Goal: Task Accomplishment & Management: Manage account settings

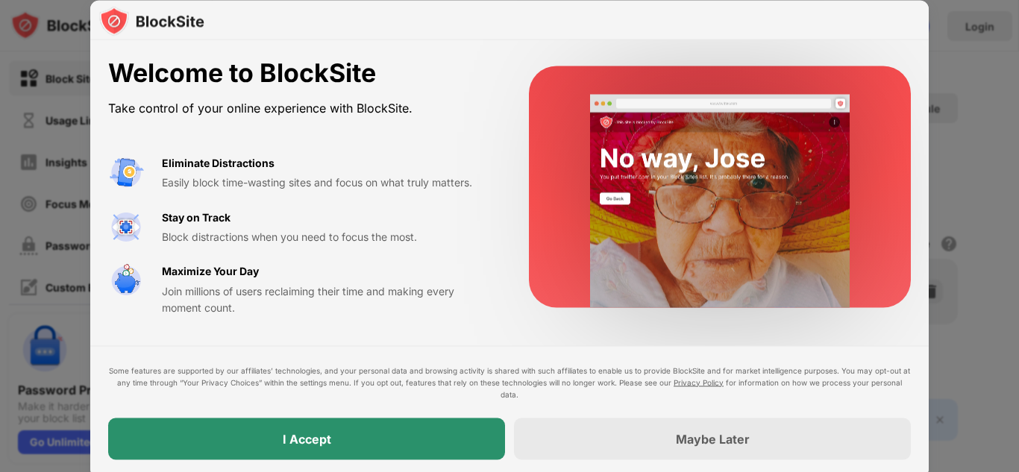
click at [481, 431] on div "I Accept" at bounding box center [306, 439] width 397 height 42
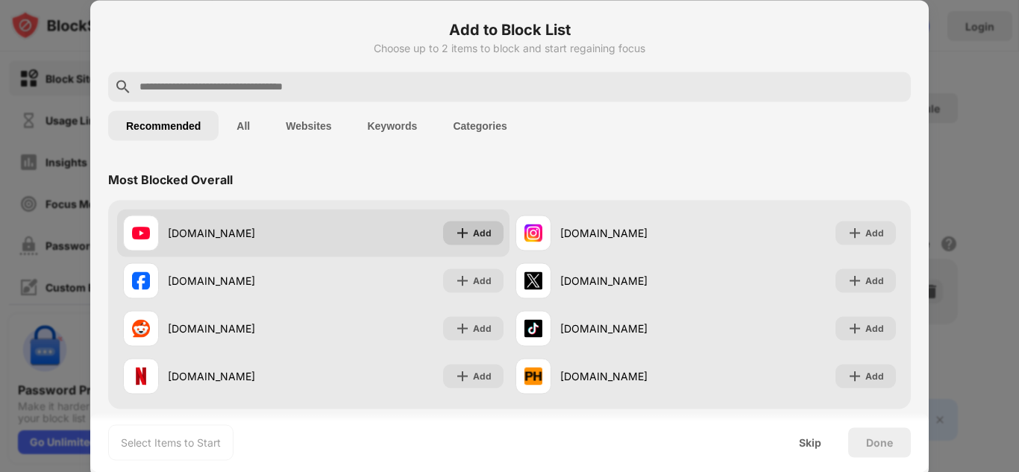
click at [466, 231] on img at bounding box center [462, 232] width 15 height 15
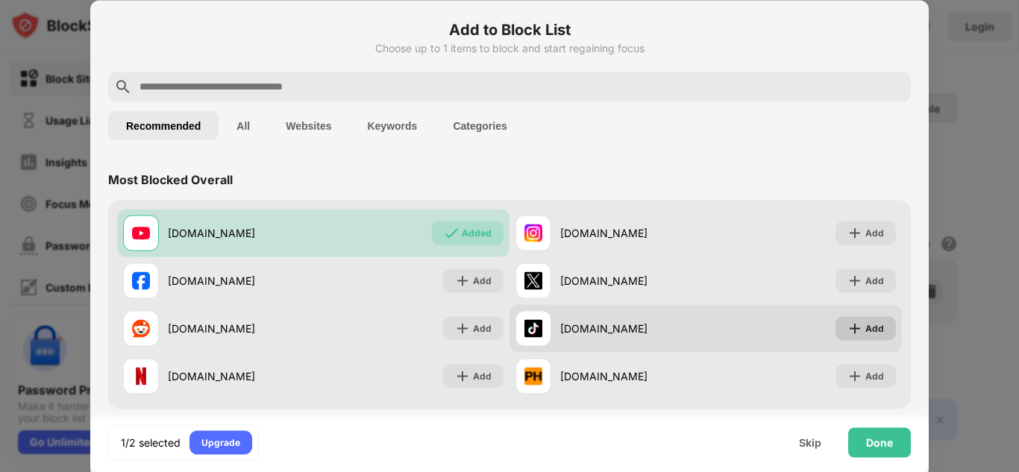
click at [878, 331] on div "Add" at bounding box center [875, 328] width 19 height 15
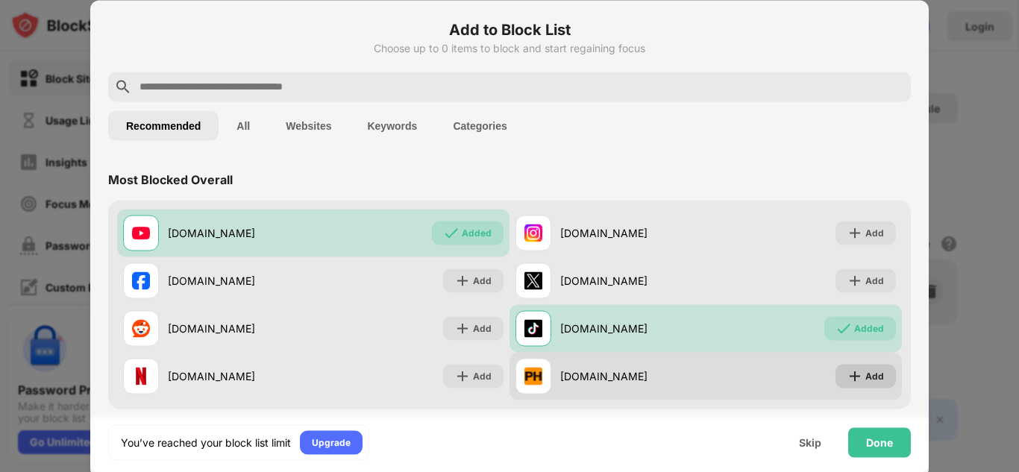
click at [861, 379] on img at bounding box center [855, 376] width 15 height 15
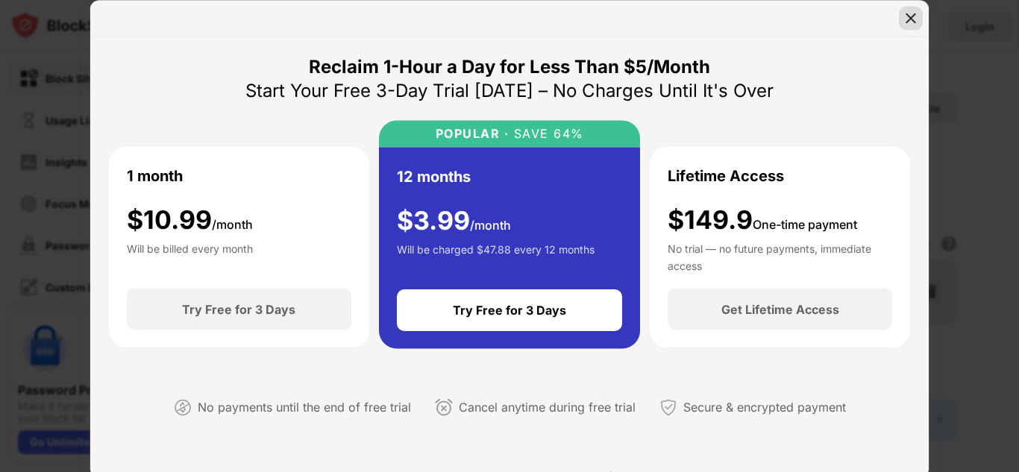
click at [906, 20] on img at bounding box center [911, 17] width 15 height 15
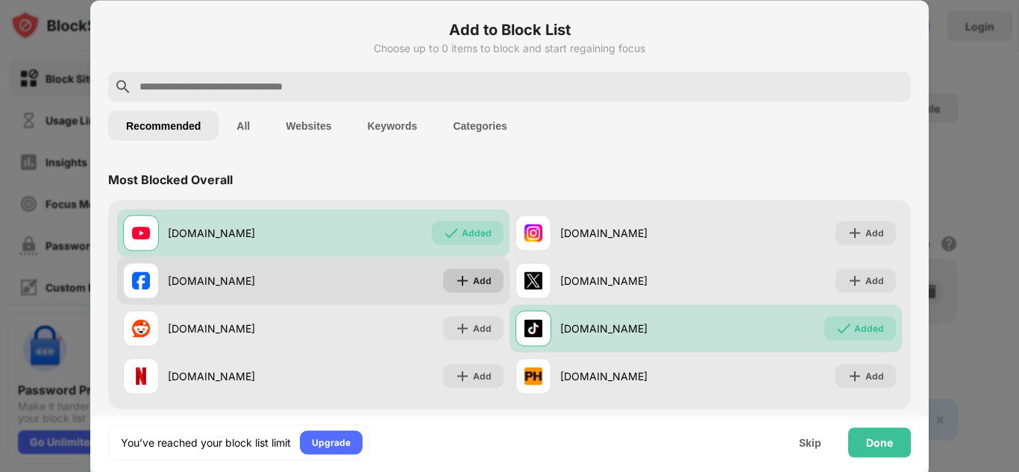
click at [475, 287] on div "Add" at bounding box center [482, 280] width 19 height 15
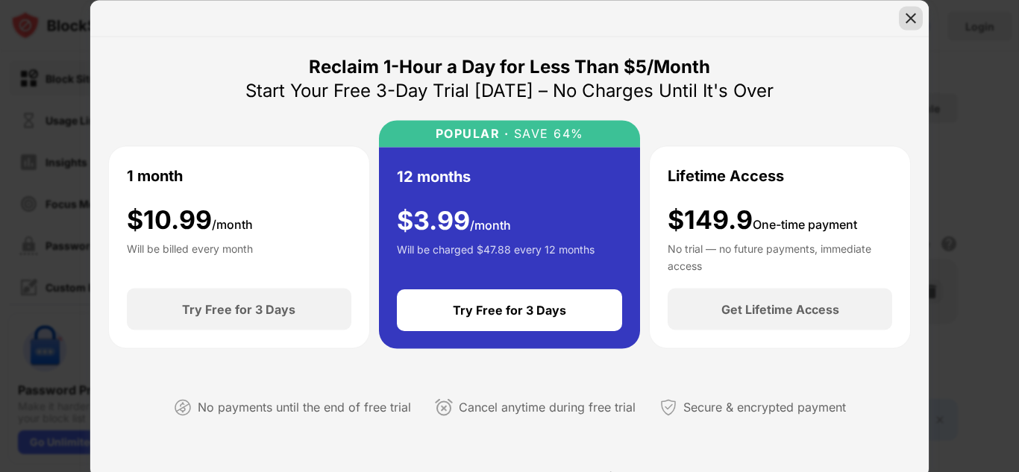
click at [910, 27] on div at bounding box center [911, 18] width 24 height 24
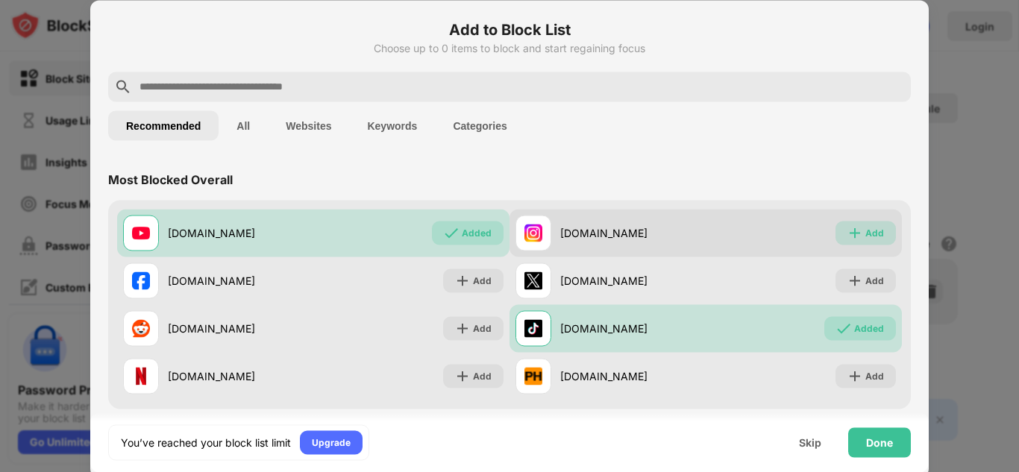
click at [854, 234] on img at bounding box center [855, 232] width 15 height 15
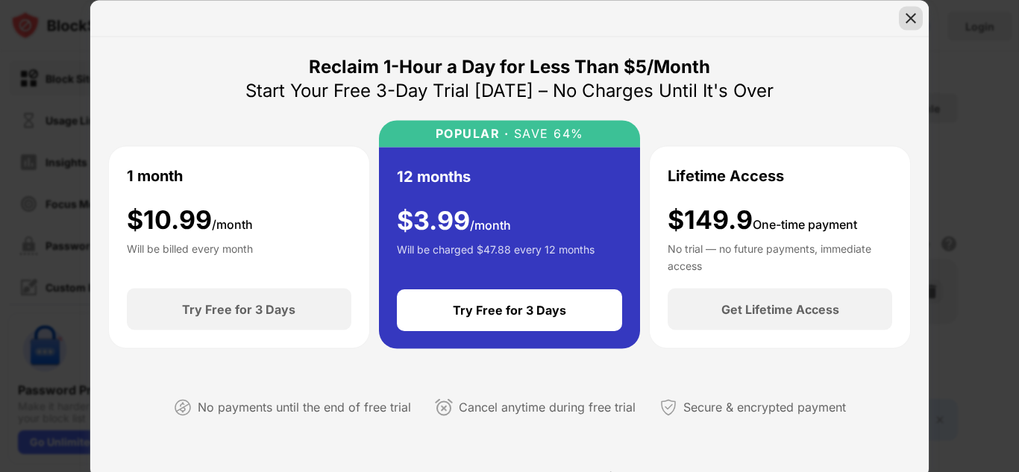
click at [913, 13] on img at bounding box center [911, 17] width 15 height 15
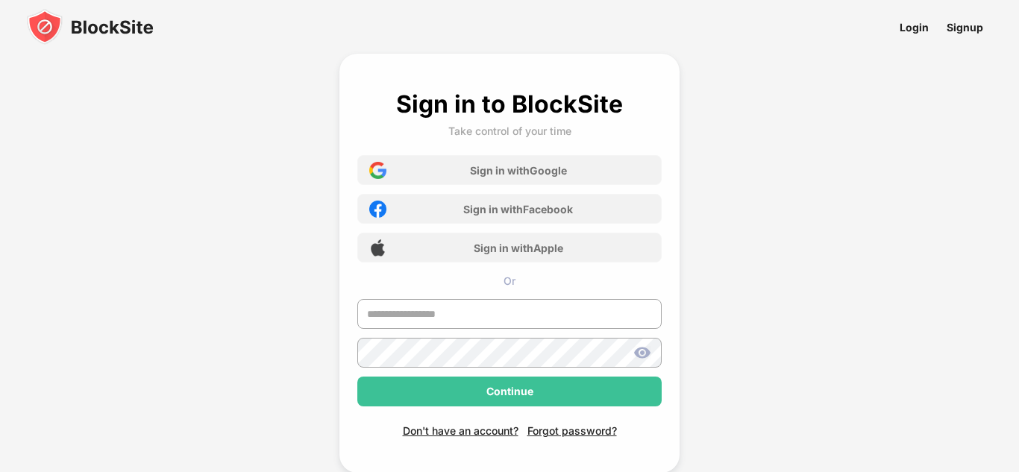
click at [838, 92] on div "Sign in to BlockSite Take control of your time Sign in with Google Sign in with…" at bounding box center [509, 284] width 1019 height 568
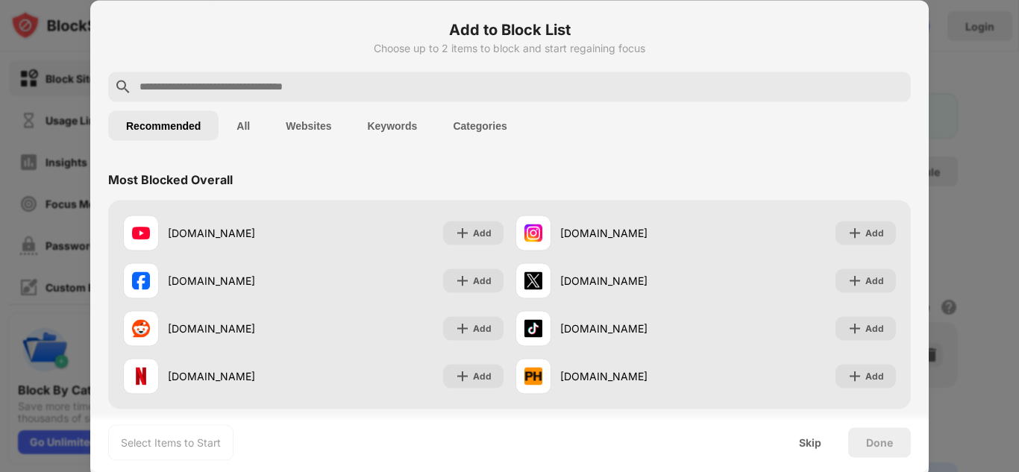
click at [630, 141] on div "Recommended All Websites Keywords Categories" at bounding box center [509, 125] width 803 height 48
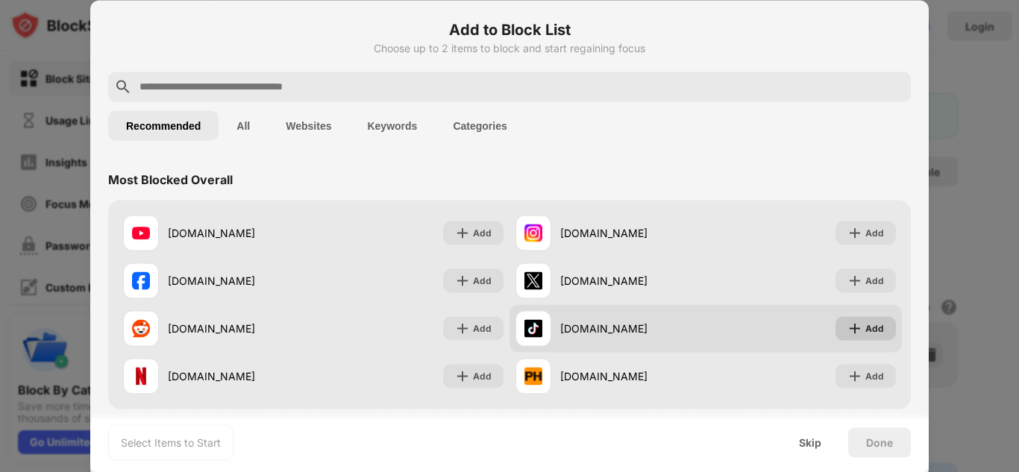
click at [874, 336] on div "Add" at bounding box center [866, 328] width 60 height 24
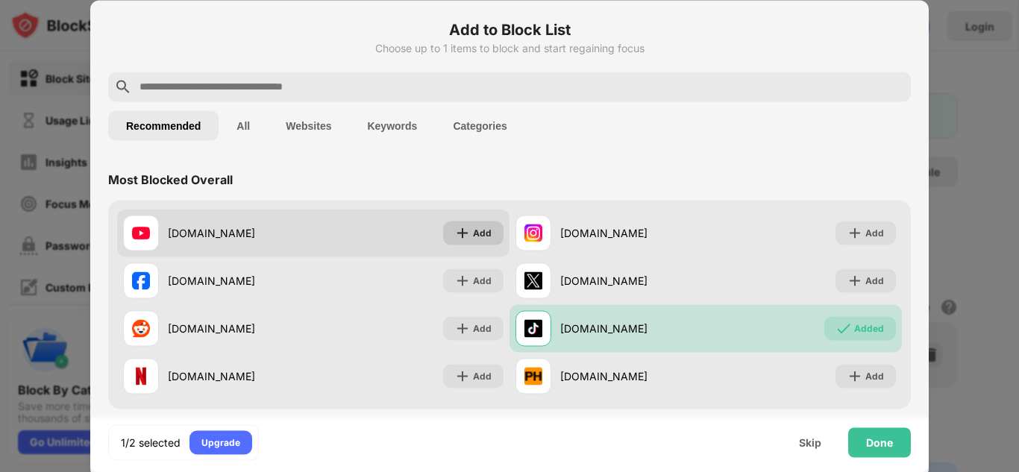
click at [489, 235] on div "Add" at bounding box center [482, 232] width 19 height 15
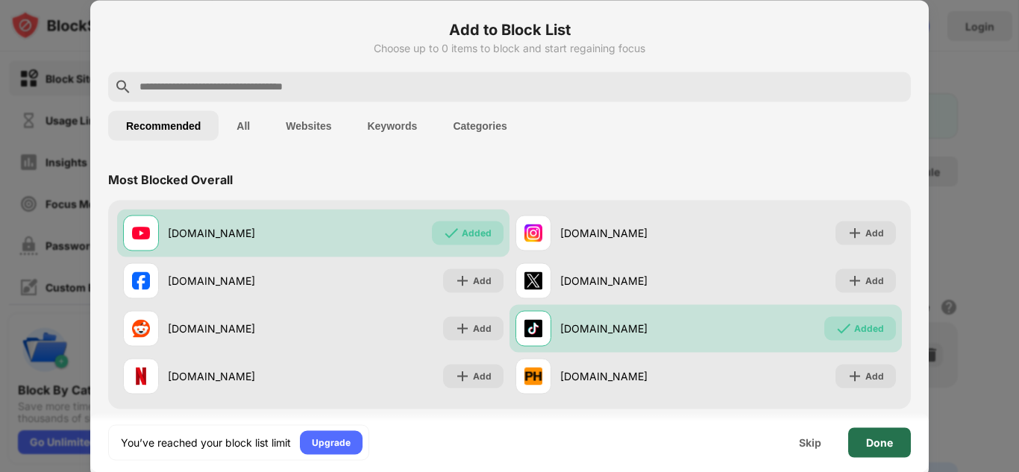
click at [873, 438] on div "Done" at bounding box center [879, 442] width 27 height 12
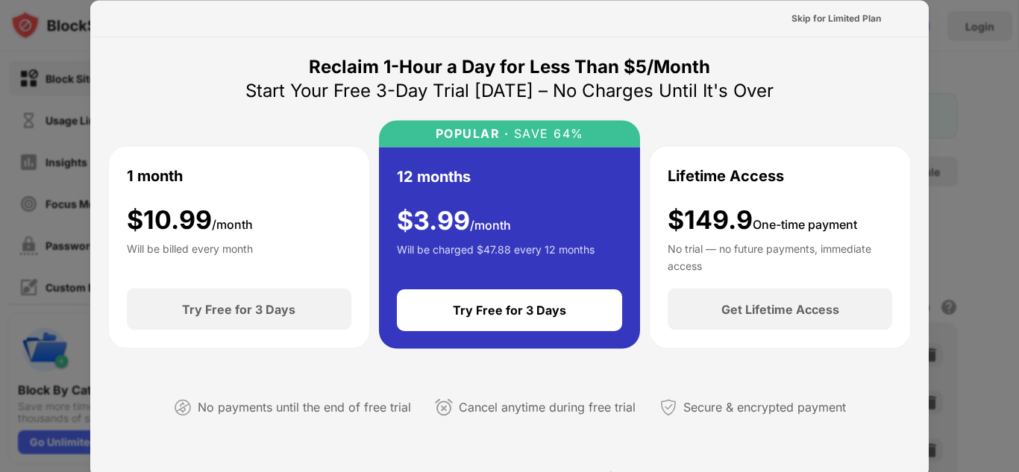
click at [971, 425] on div at bounding box center [509, 236] width 1019 height 472
click at [805, 19] on div "Skip for Limited Plan" at bounding box center [837, 17] width 90 height 15
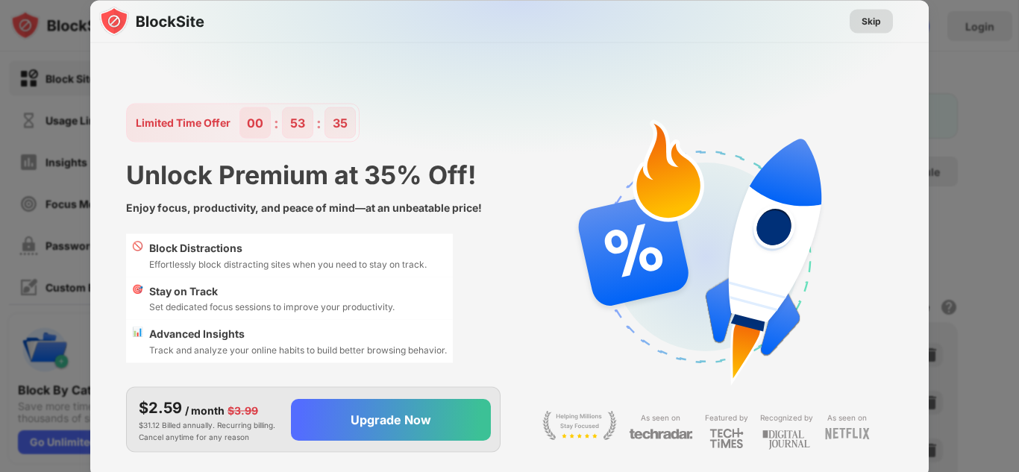
click at [887, 28] on div "Skip" at bounding box center [871, 21] width 43 height 24
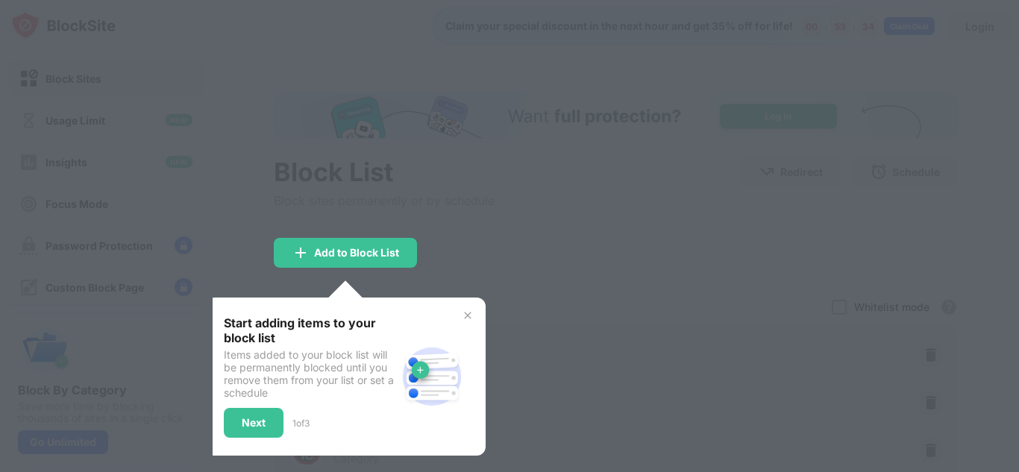
click at [445, 396] on img at bounding box center [432, 377] width 72 height 72
click at [580, 289] on div at bounding box center [509, 236] width 1019 height 472
click at [478, 314] on div "Start adding items to your block list Items added to your block list will be pe…" at bounding box center [346, 377] width 280 height 158
click at [471, 313] on img at bounding box center [468, 316] width 12 height 12
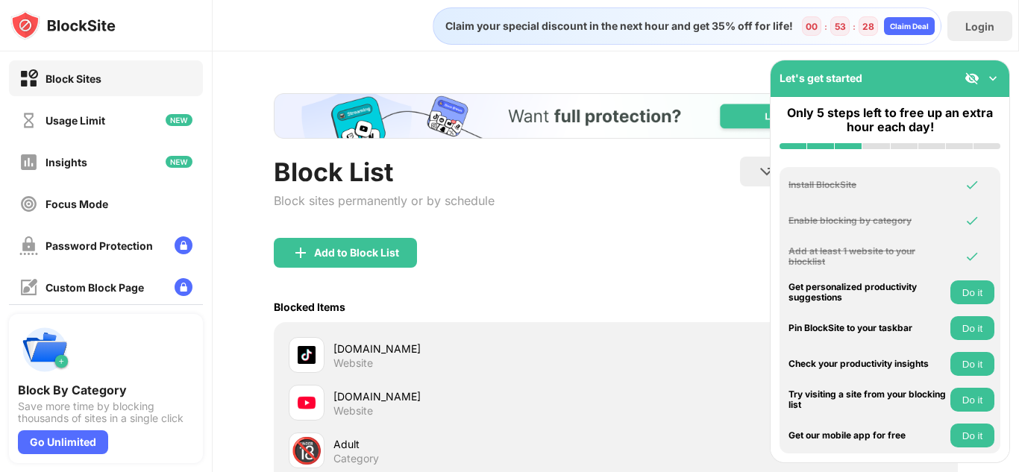
click at [993, 79] on img at bounding box center [993, 78] width 15 height 15
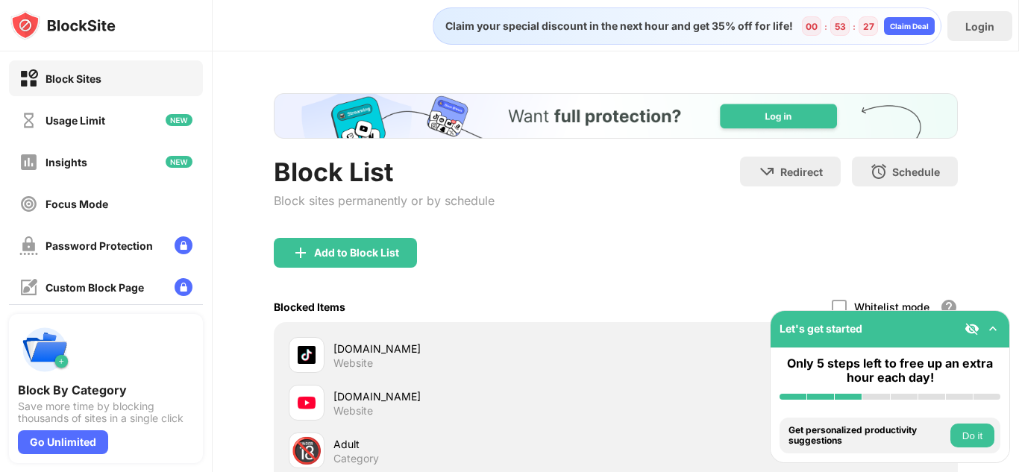
click at [649, 263] on div "Add to Block List" at bounding box center [616, 265] width 684 height 54
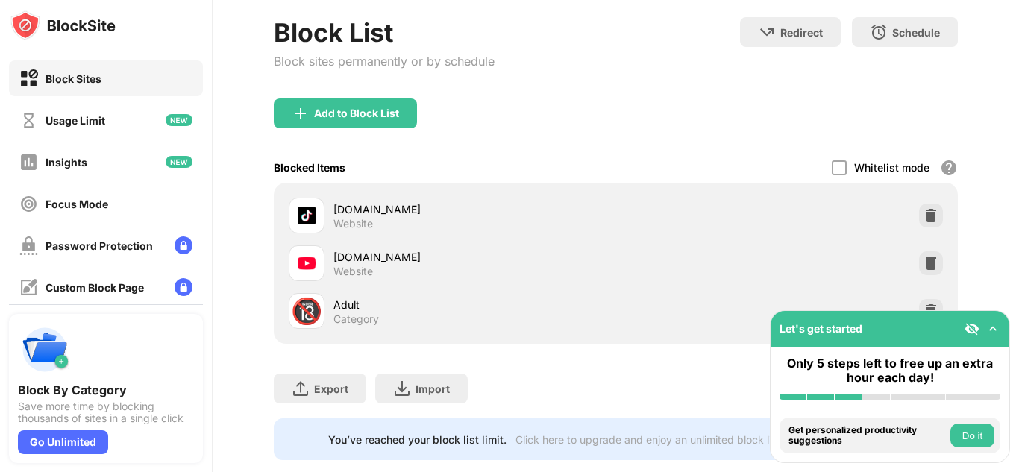
scroll to position [169, 0]
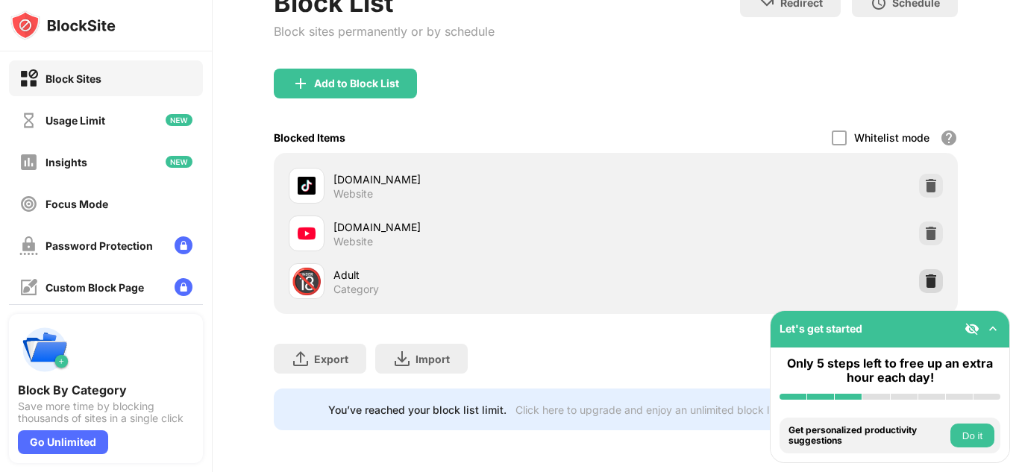
click at [934, 283] on img at bounding box center [931, 281] width 15 height 15
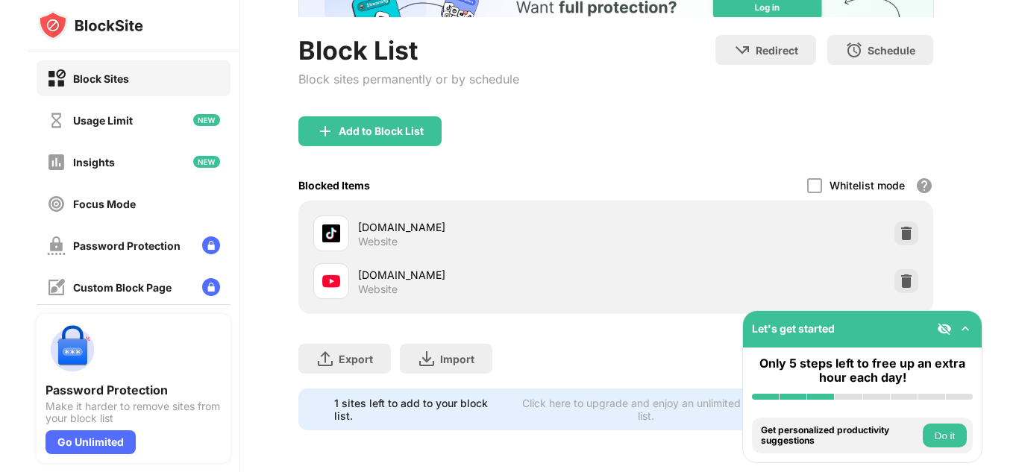
scroll to position [107, 0]
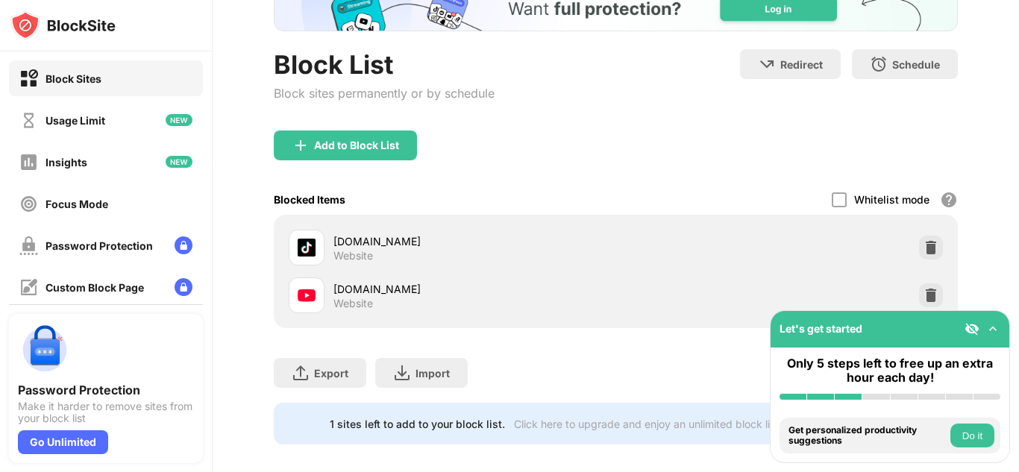
click at [388, 121] on div "Block List Block sites permanently or by schedule" at bounding box center [384, 89] width 221 height 81
click at [393, 137] on div "Add to Block List" at bounding box center [345, 146] width 143 height 30
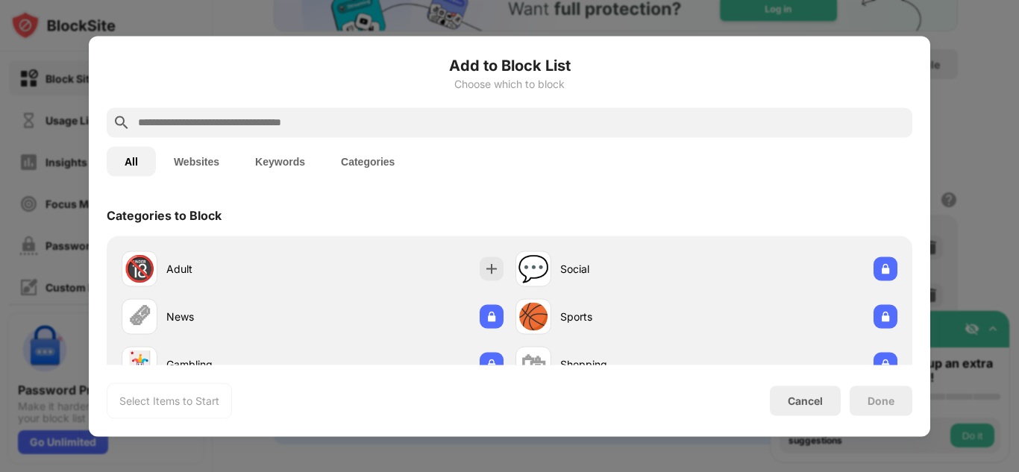
click at [510, 188] on div "Add to Block List Choose which to block All Websites Keywords Categories Catego…" at bounding box center [510, 236] width 806 height 365
click at [184, 169] on button "Websites" at bounding box center [196, 161] width 81 height 30
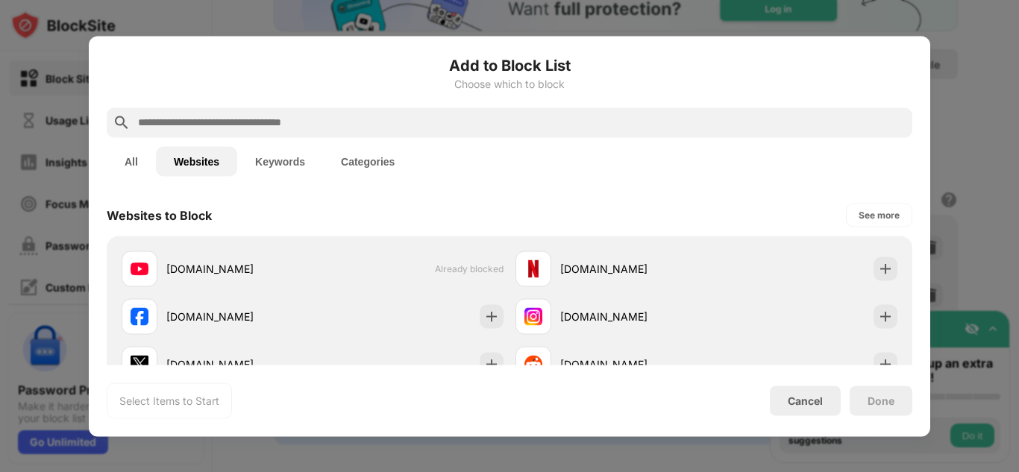
click at [662, 224] on div "Websites to Block See more" at bounding box center [510, 215] width 806 height 42
click at [893, 216] on div "See more" at bounding box center [879, 214] width 41 height 15
drag, startPoint x: 664, startPoint y: 240, endPoint x: 645, endPoint y: 378, distance: 138.5
click at [645, 378] on div "Add to Block List Choose which to block All Websites Keywords Categories Websit…" at bounding box center [510, 236] width 806 height 365
click at [807, 395] on div "Cancel" at bounding box center [805, 401] width 35 height 13
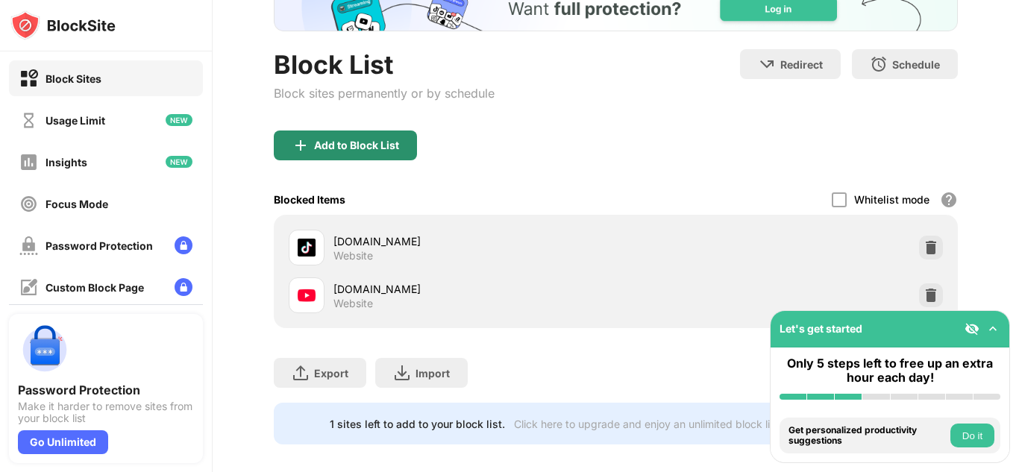
click at [401, 149] on div "Add to Block List" at bounding box center [345, 146] width 143 height 30
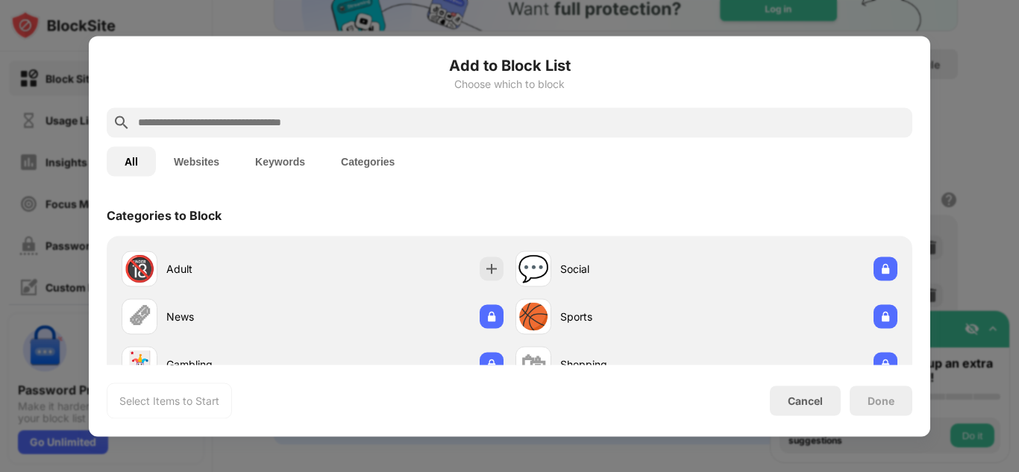
click at [235, 164] on button "Websites" at bounding box center [196, 161] width 81 height 30
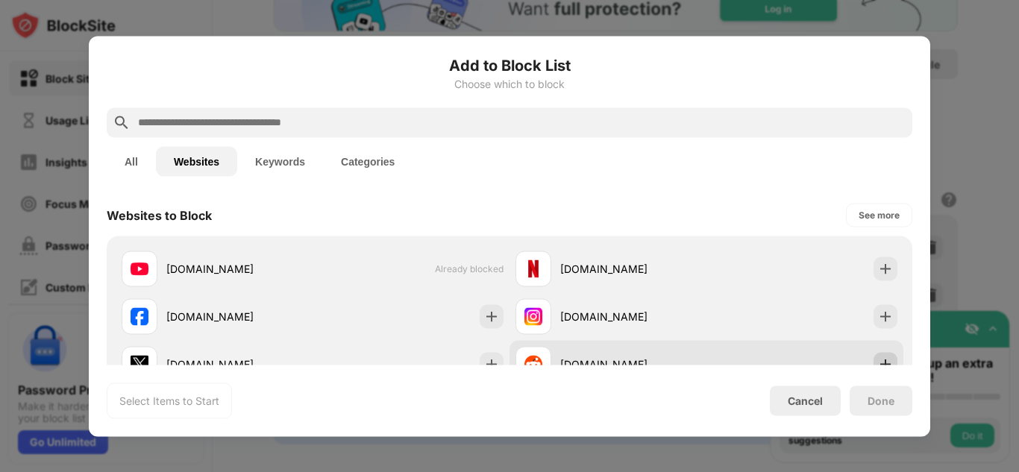
click at [889, 357] on img at bounding box center [885, 364] width 15 height 15
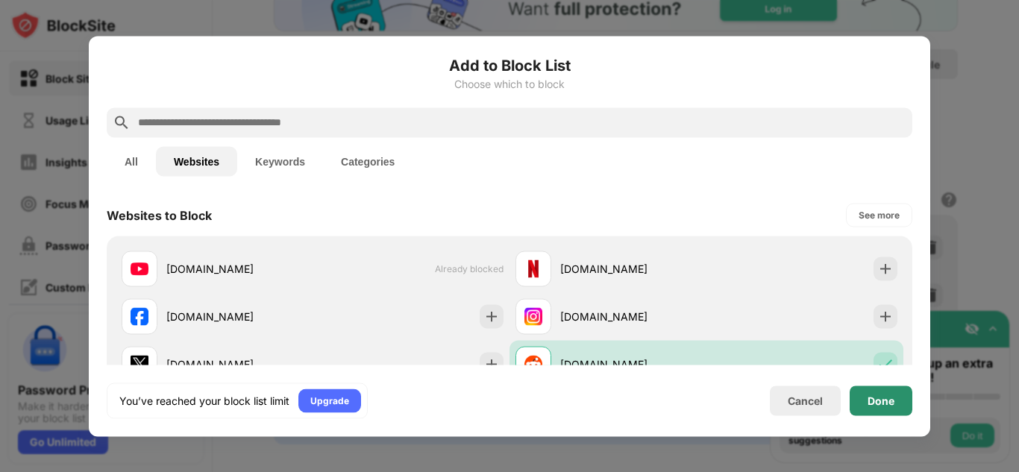
click at [880, 401] on div "Done" at bounding box center [881, 401] width 27 height 12
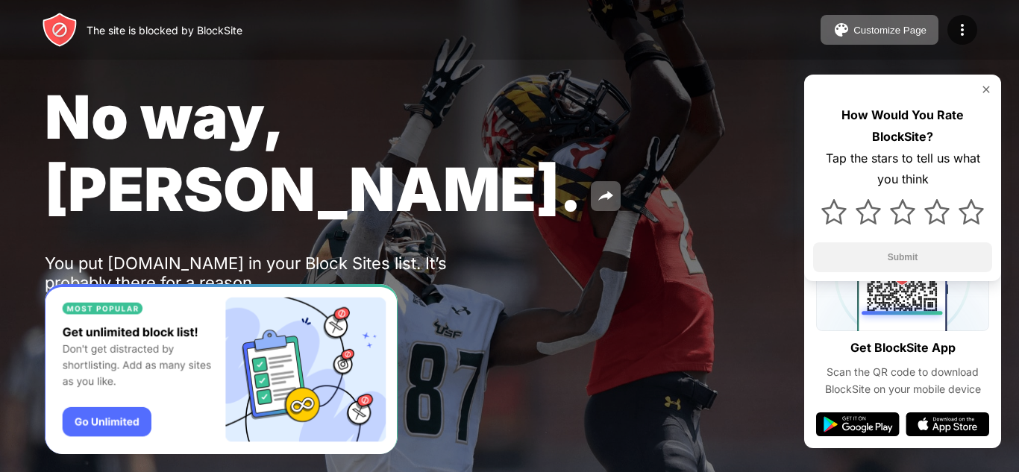
click at [181, 316] on div "Password Protection" at bounding box center [174, 322] width 104 height 12
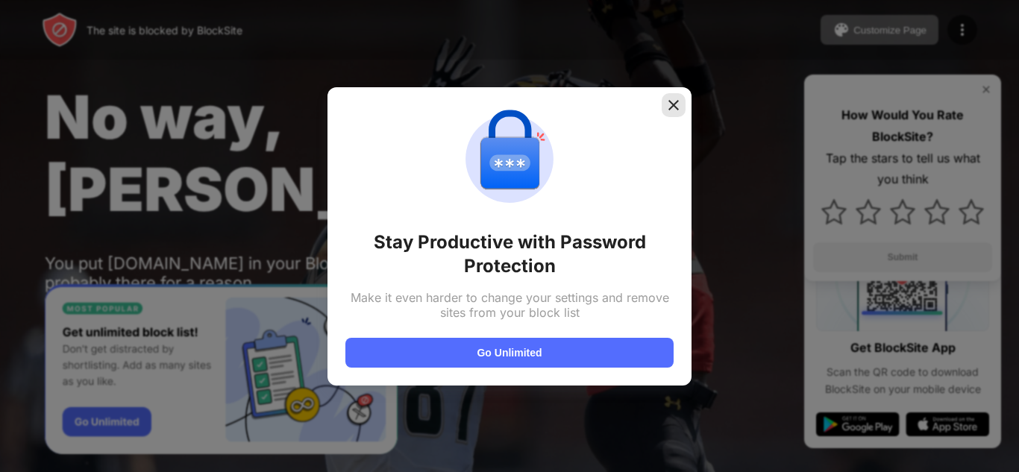
click at [677, 104] on img at bounding box center [673, 105] width 15 height 15
